Goal: Understand process/instructions

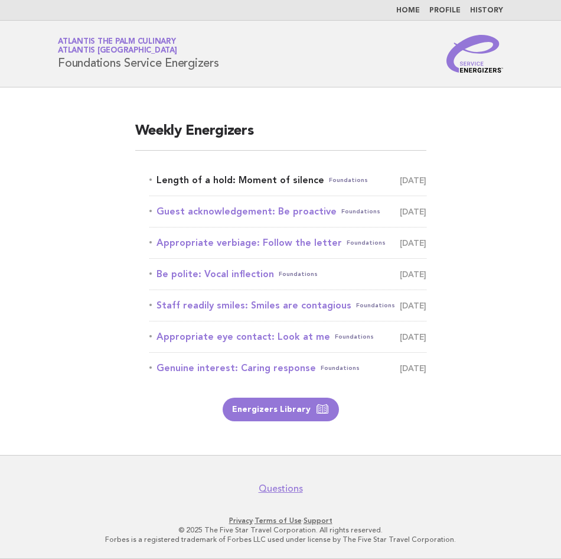
click at [306, 178] on link "Length of a hold: Moment of silence Foundations [DATE]" at bounding box center [287, 180] width 277 height 17
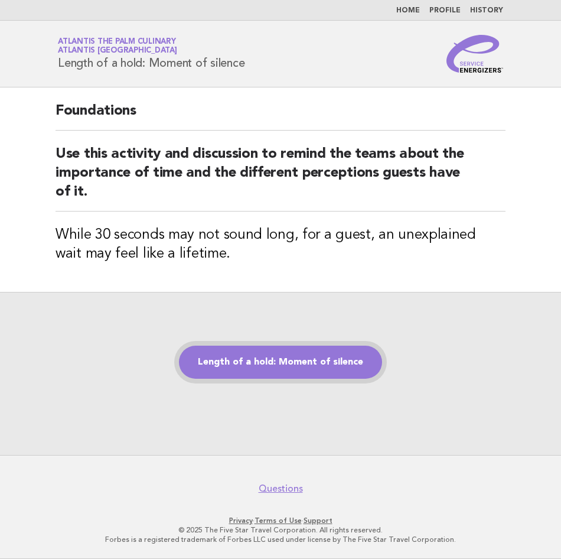
click at [272, 357] on link "Length of a hold: Moment of silence" at bounding box center [280, 362] width 203 height 33
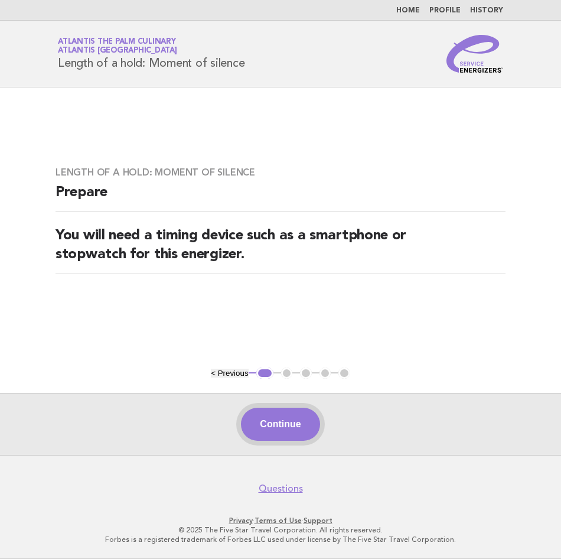
click at [268, 419] on button "Continue" at bounding box center [280, 424] width 79 height 33
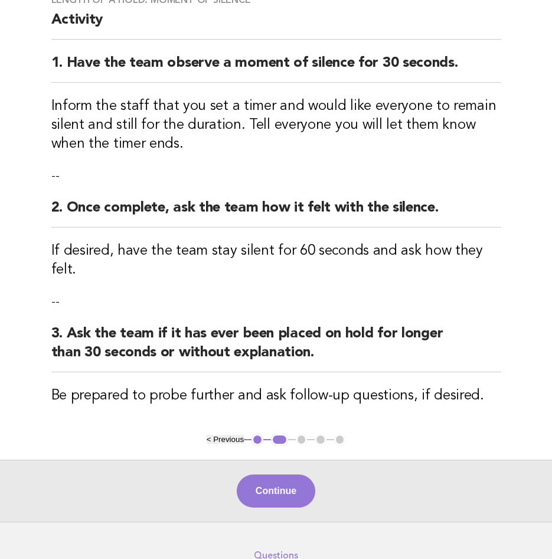
scroll to position [118, 0]
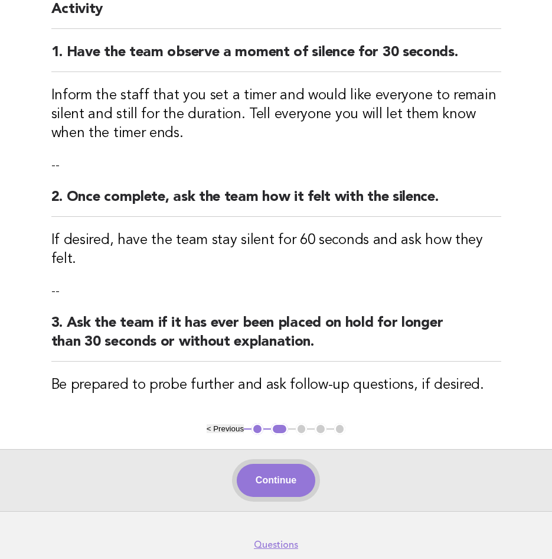
click at [299, 464] on button "Continue" at bounding box center [276, 480] width 79 height 33
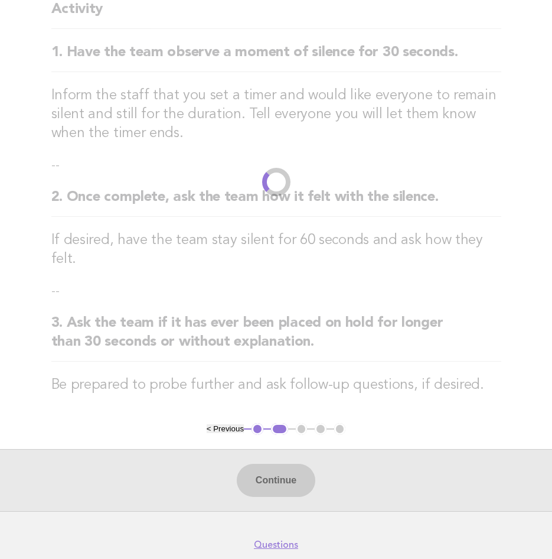
scroll to position [0, 0]
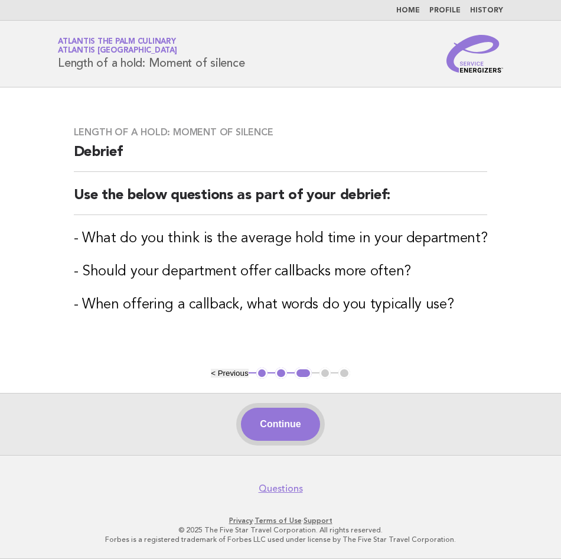
click at [304, 421] on button "Continue" at bounding box center [280, 424] width 79 height 33
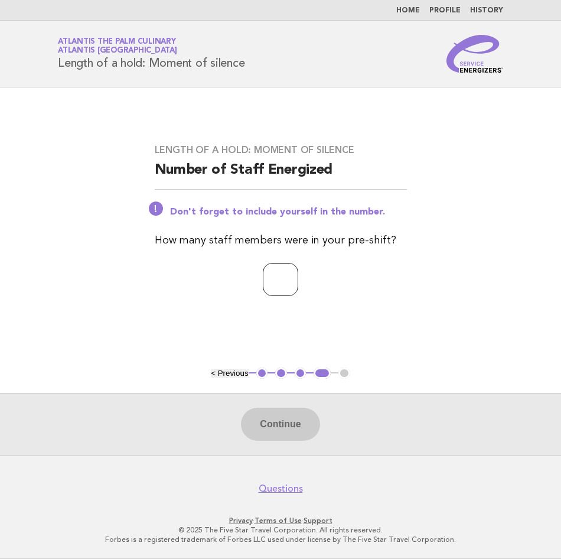
click at [263, 278] on input "number" at bounding box center [280, 279] width 35 height 33
type input "**"
click at [297, 432] on button "Continue" at bounding box center [280, 424] width 79 height 33
